Goal: Understand process/instructions

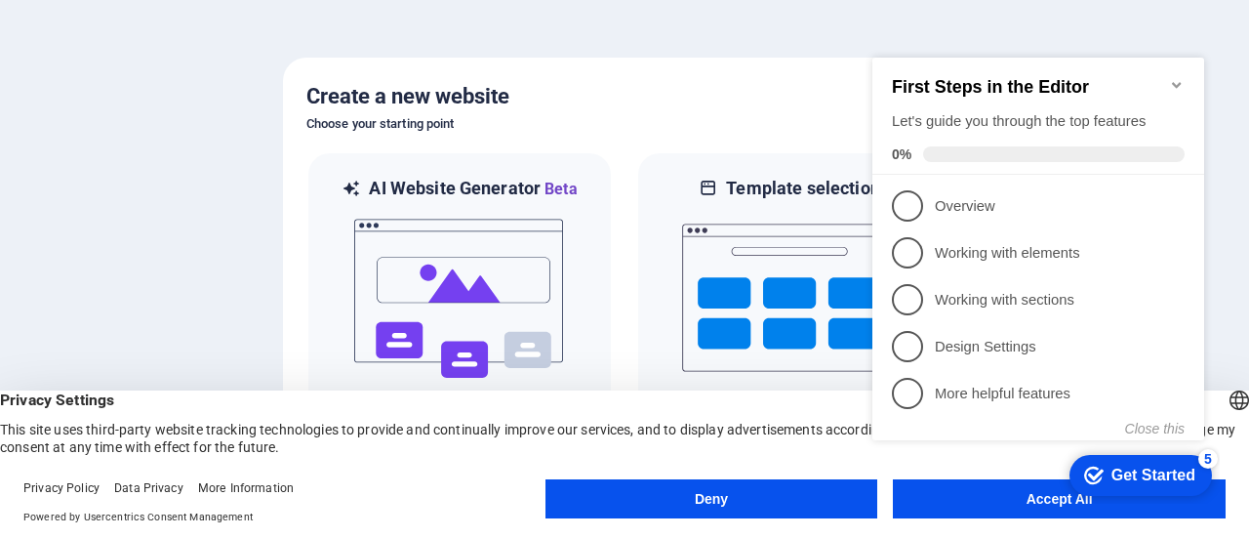
click at [992, 490] on div "checkmark Get Started 5 First Steps in the Editor Let's guide you through the t…" at bounding box center [1042, 266] width 355 height 473
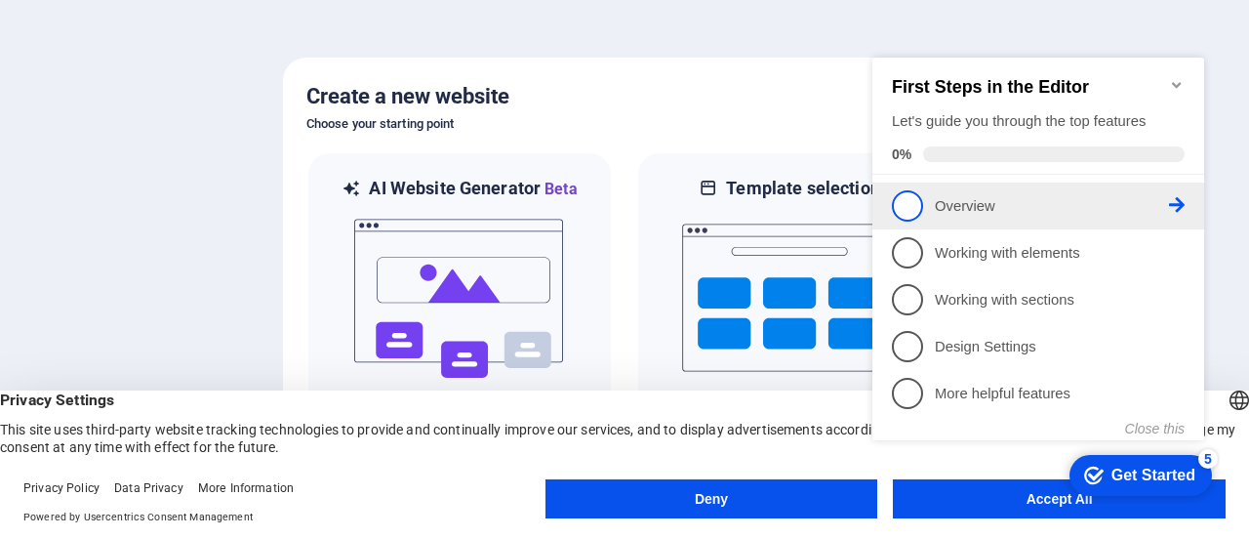
click at [956, 196] on p "Overview - incomplete" at bounding box center [1052, 206] width 234 height 20
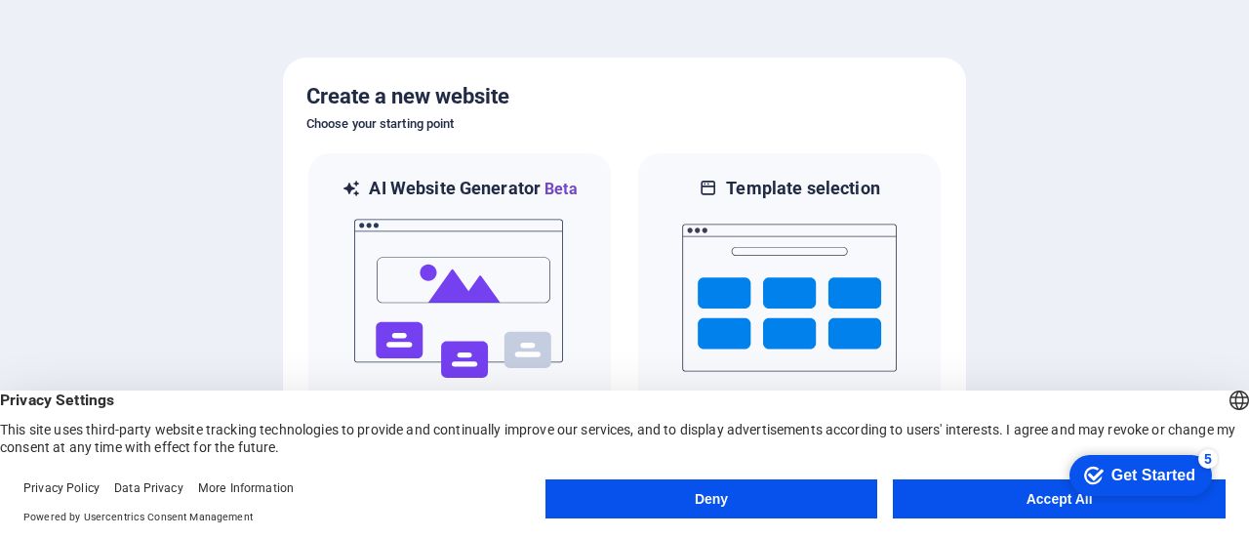
click at [982, 500] on button "Accept All" at bounding box center [1059, 498] width 333 height 39
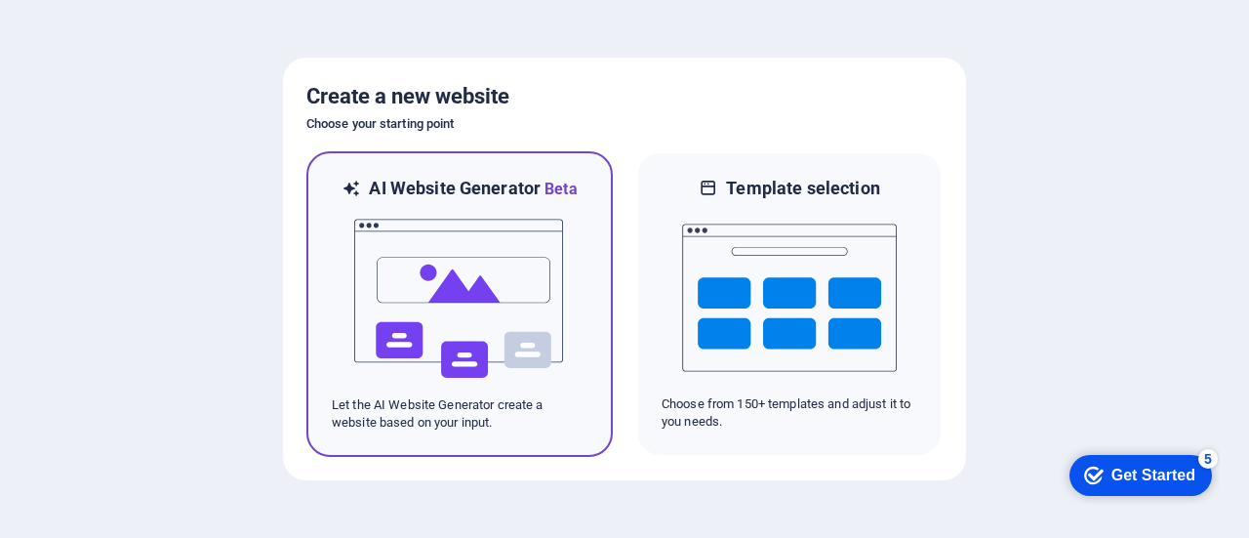
click at [478, 334] on img at bounding box center [459, 298] width 215 height 195
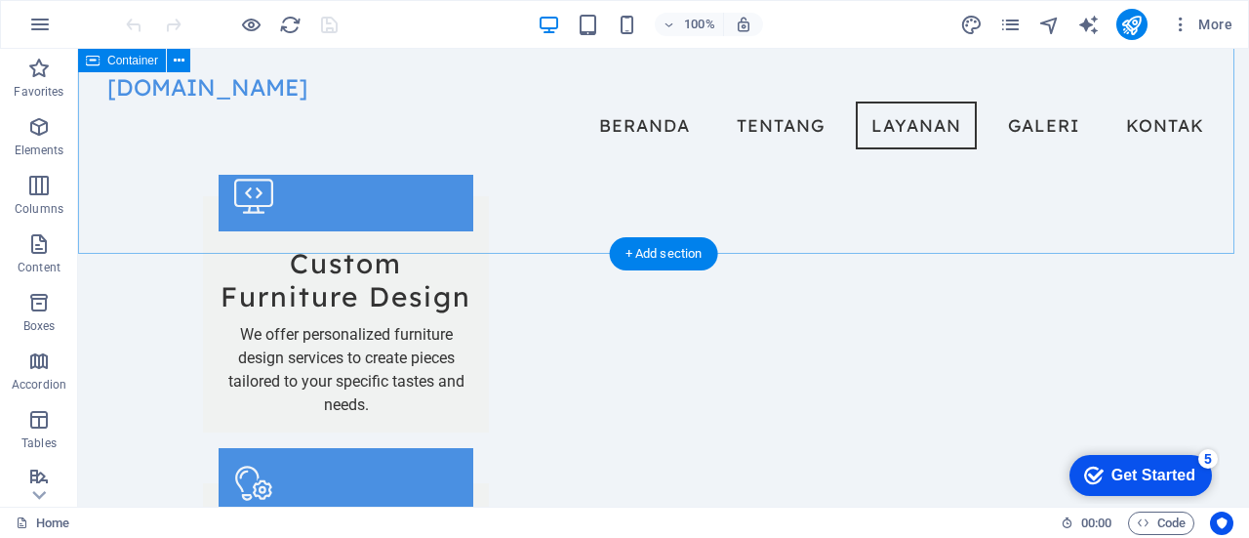
scroll to position [1382, 0]
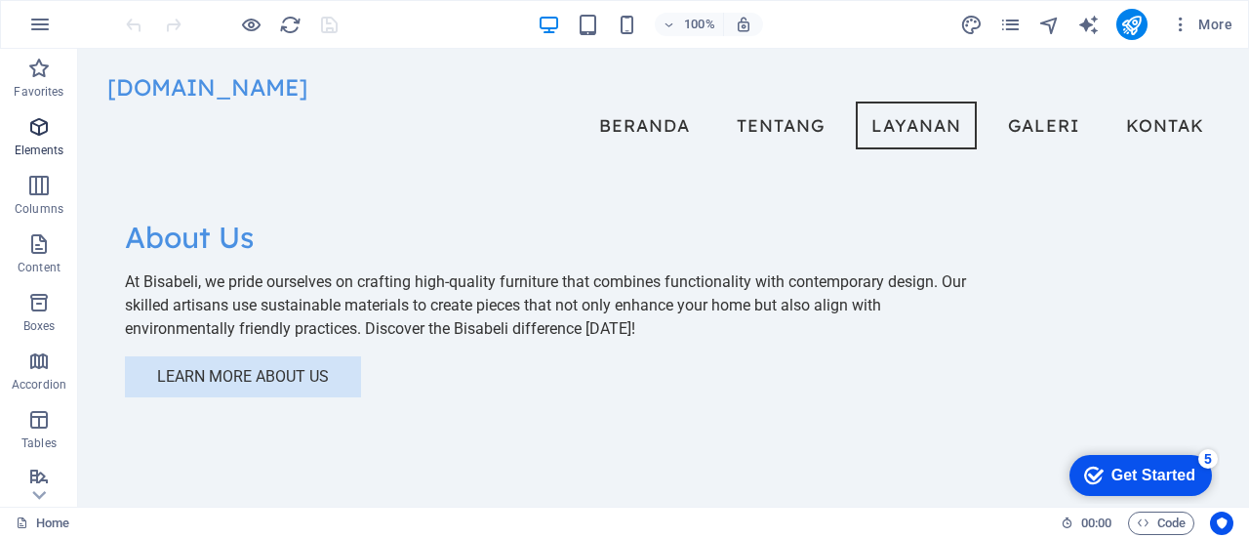
click at [33, 143] on p "Elements" at bounding box center [40, 151] width 50 height 16
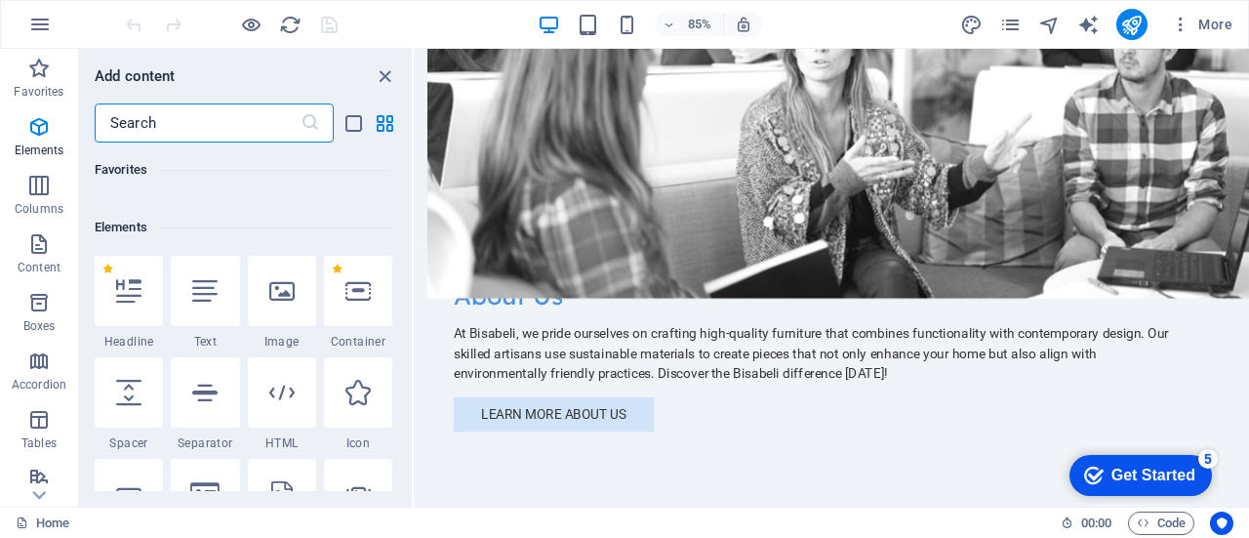
scroll to position [1549, 0]
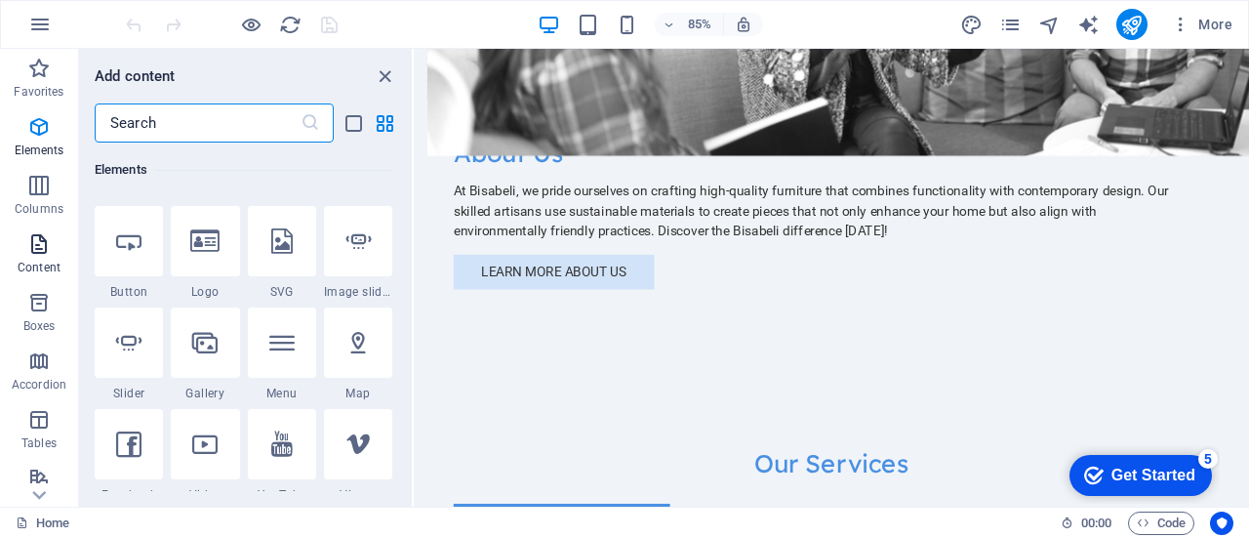
click at [22, 251] on span "Content" at bounding box center [39, 255] width 78 height 47
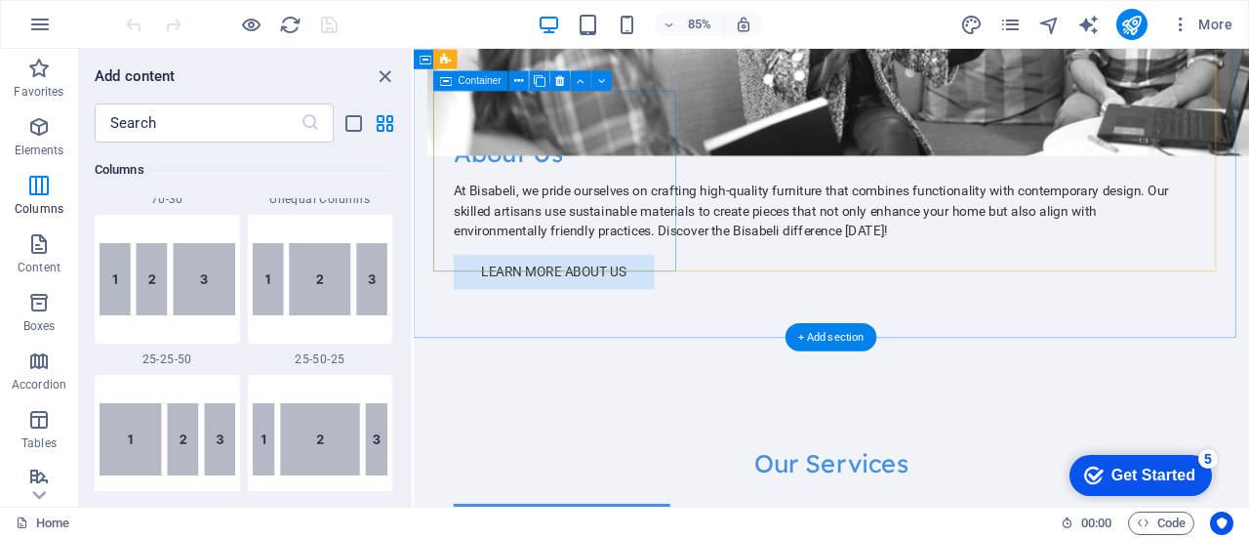
scroll to position [3415, 0]
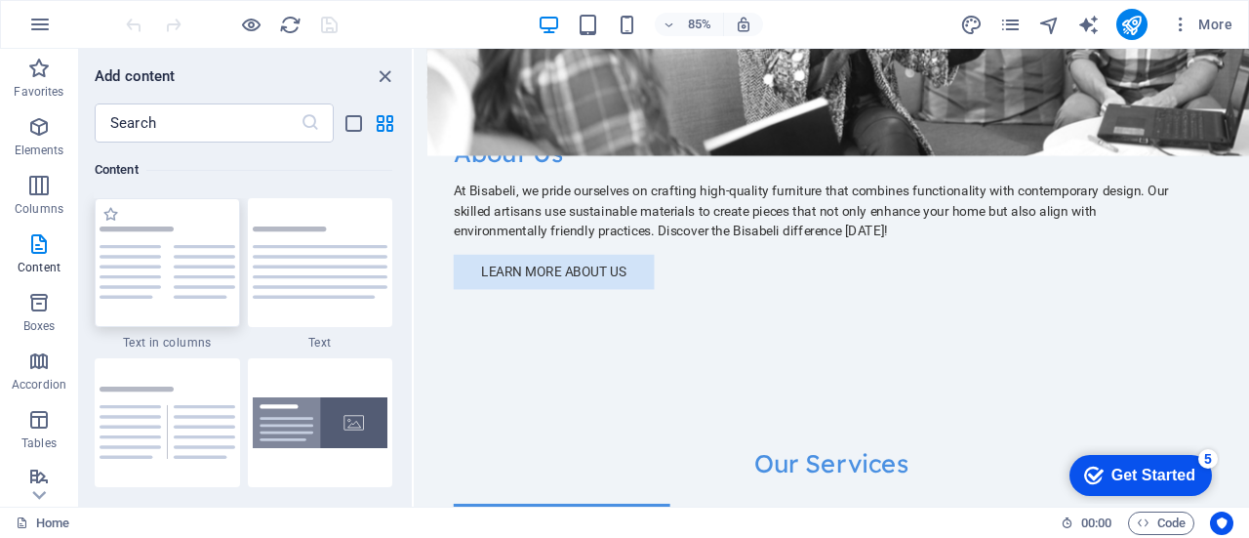
click at [133, 272] on img at bounding box center [168, 262] width 136 height 72
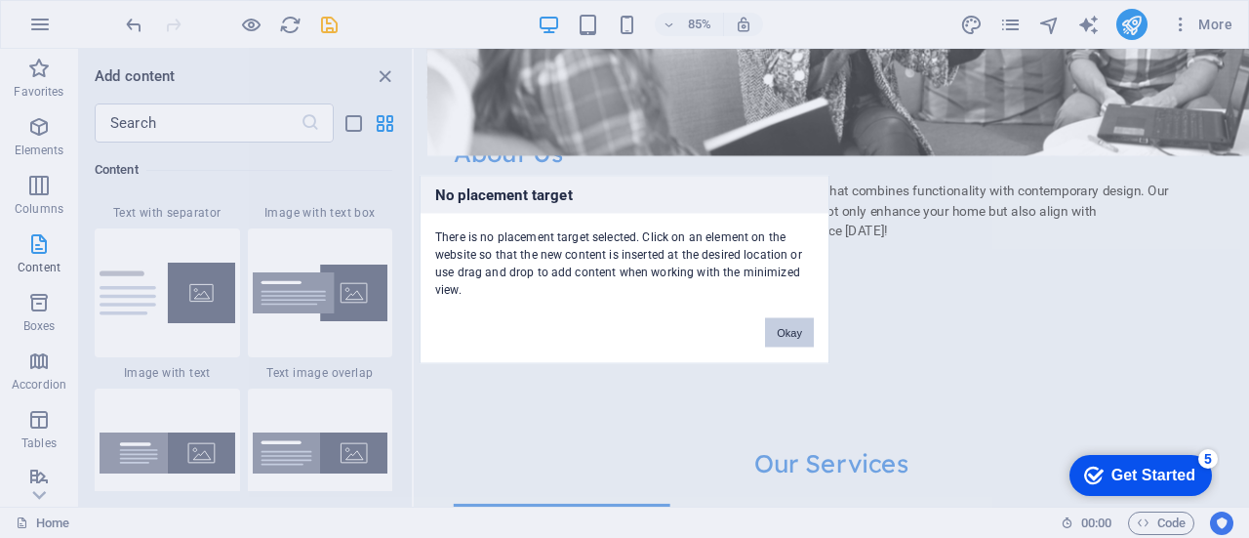
scroll to position [3708, 0]
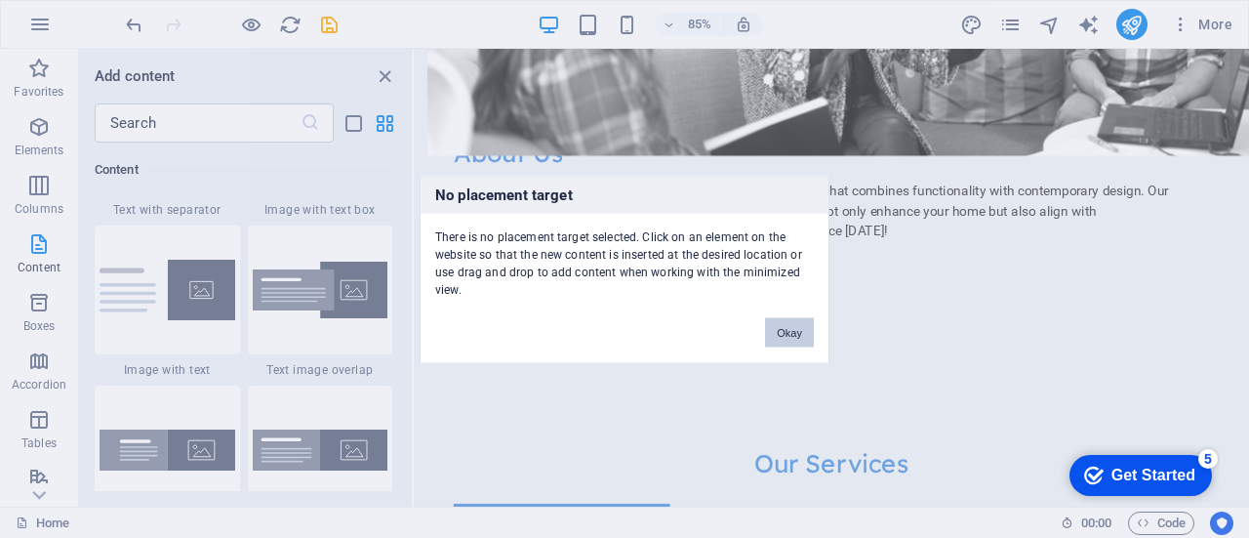
drag, startPoint x: 790, startPoint y: 323, endPoint x: 431, endPoint y: 323, distance: 358.2
click at [790, 323] on button "Okay" at bounding box center [789, 331] width 49 height 29
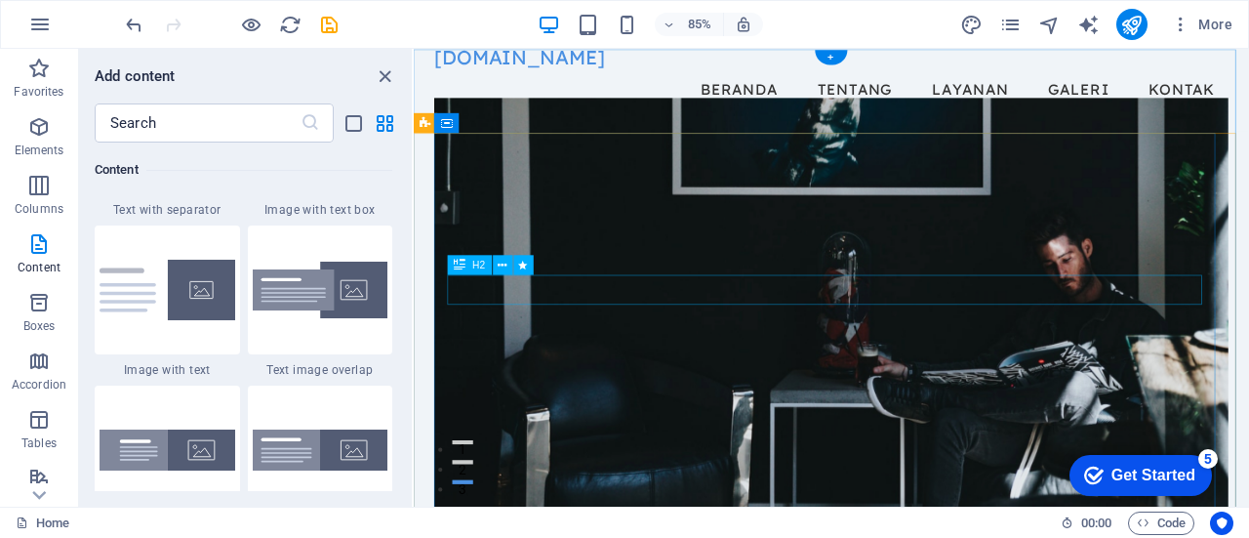
scroll to position [0, 0]
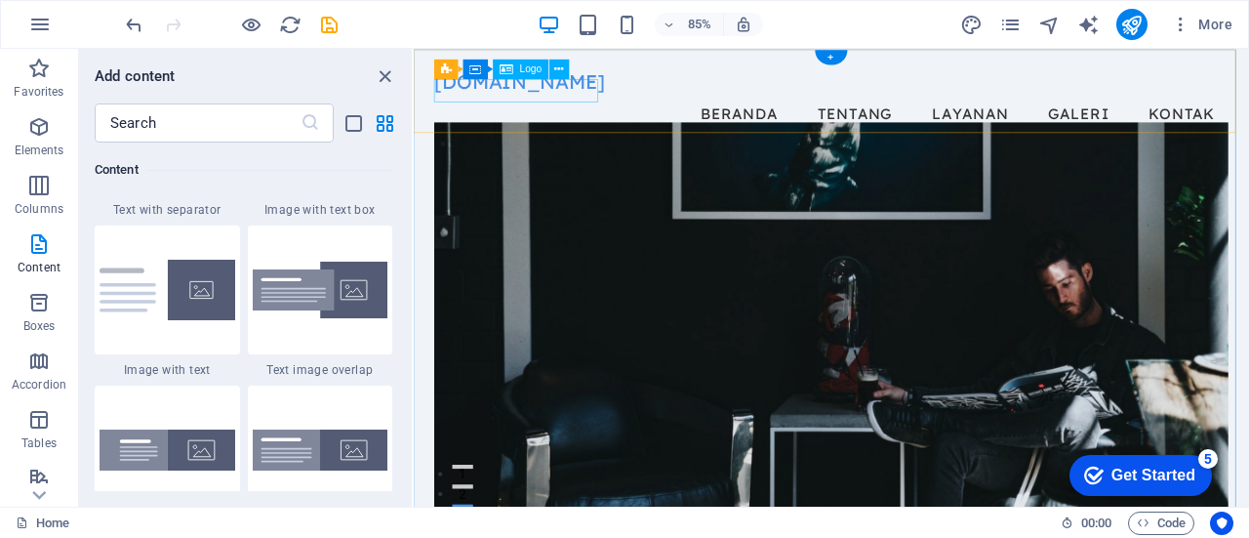
click at [550, 99] on div "[DOMAIN_NAME]" at bounding box center [905, 87] width 934 height 27
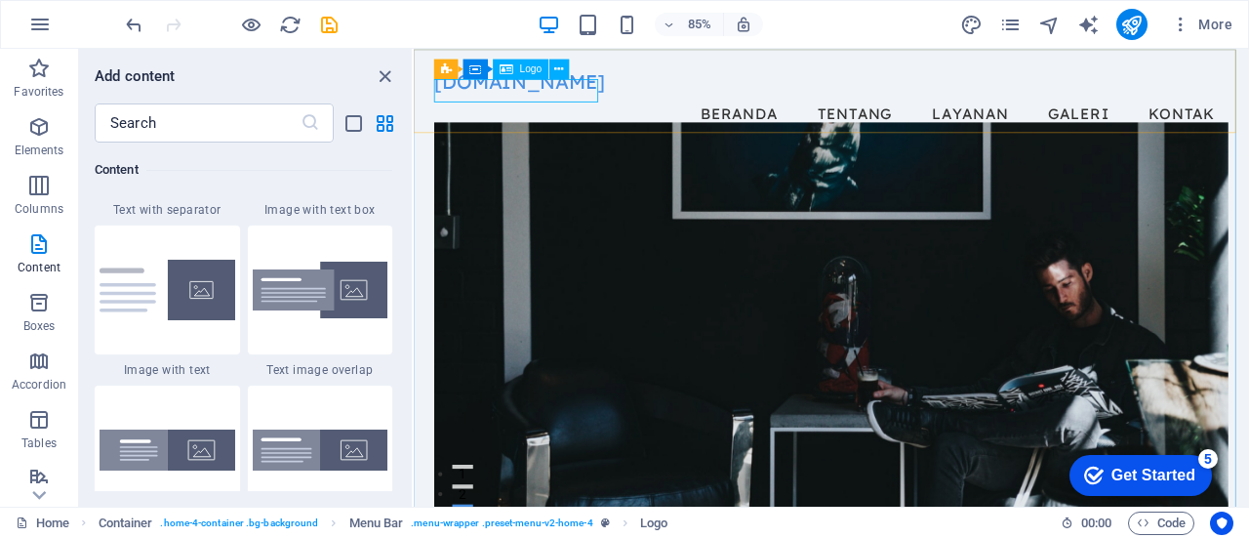
click at [528, 72] on span "Logo" at bounding box center [531, 69] width 22 height 10
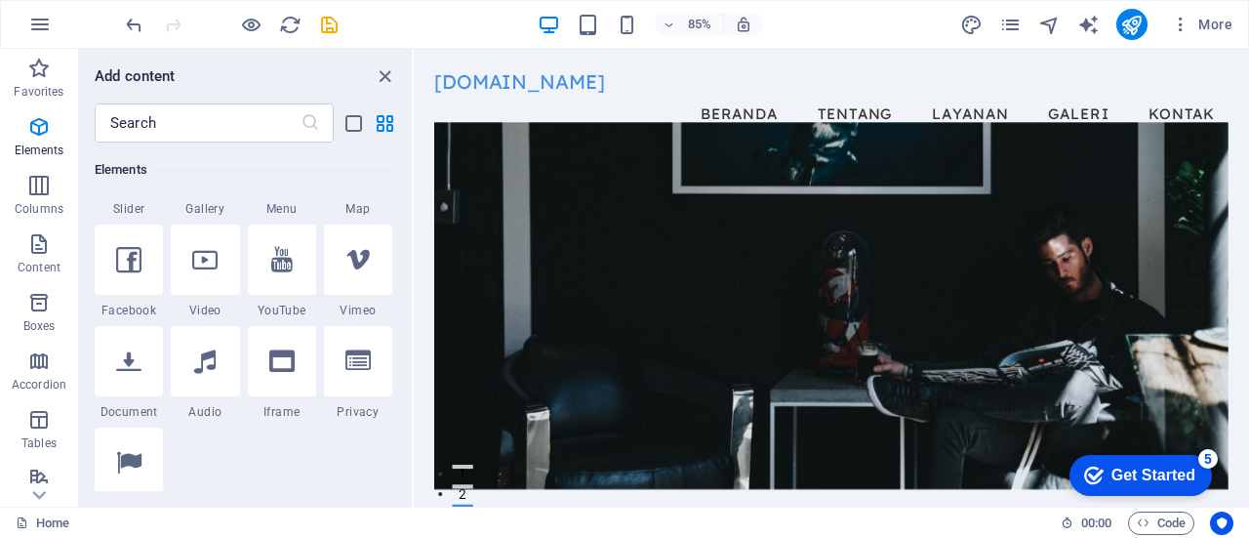
scroll to position [97, 0]
